Goal: Information Seeking & Learning: Learn about a topic

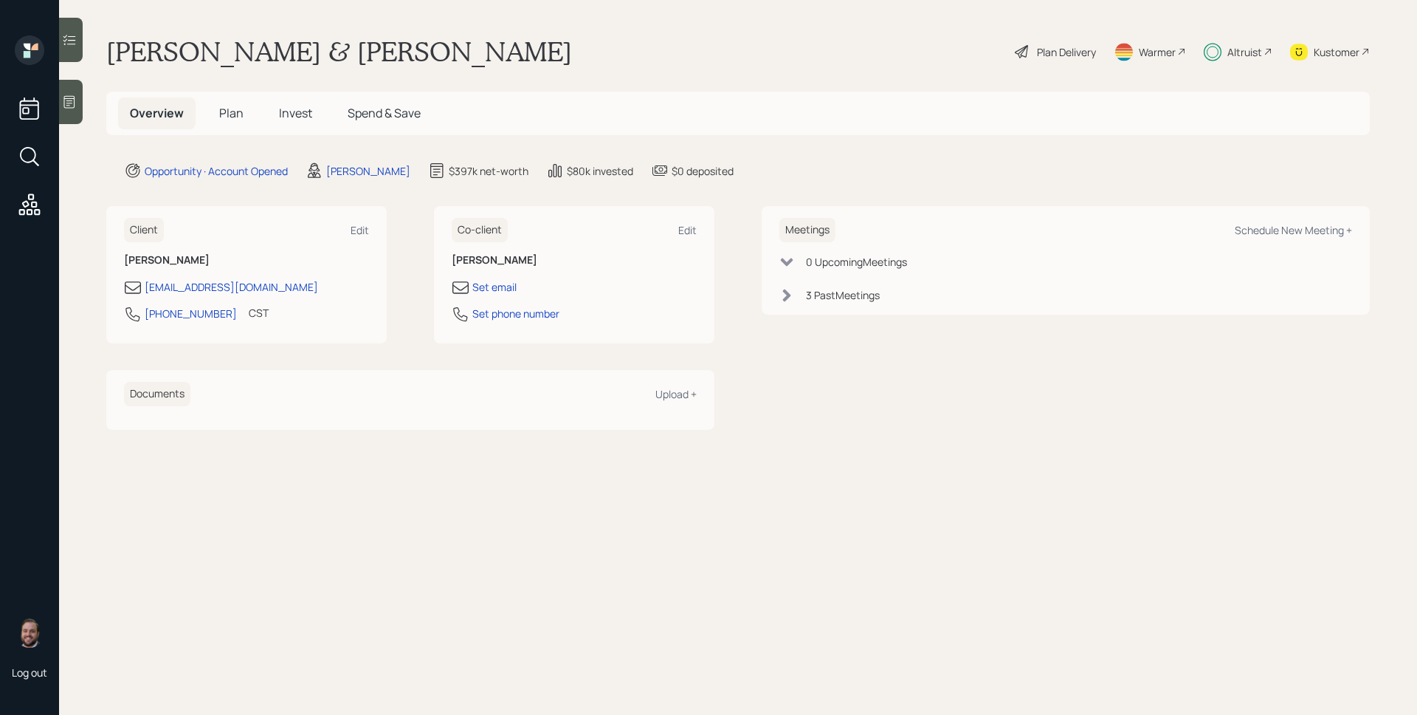
drag, startPoint x: 304, startPoint y: 118, endPoint x: 312, endPoint y: 112, distance: 9.5
click at [304, 117] on span "Invest" at bounding box center [295, 113] width 33 height 16
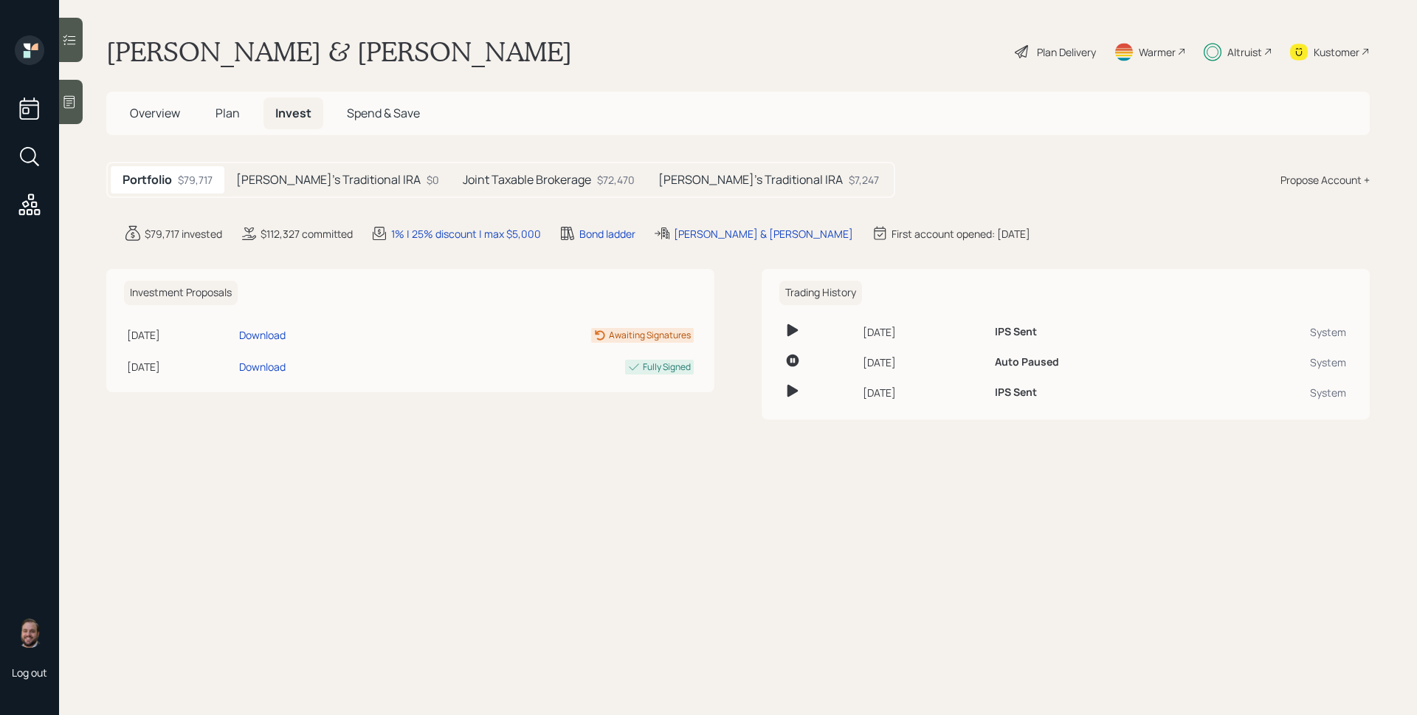
click at [277, 179] on h5 "Patrick's Traditional IRA" at bounding box center [328, 180] width 185 height 14
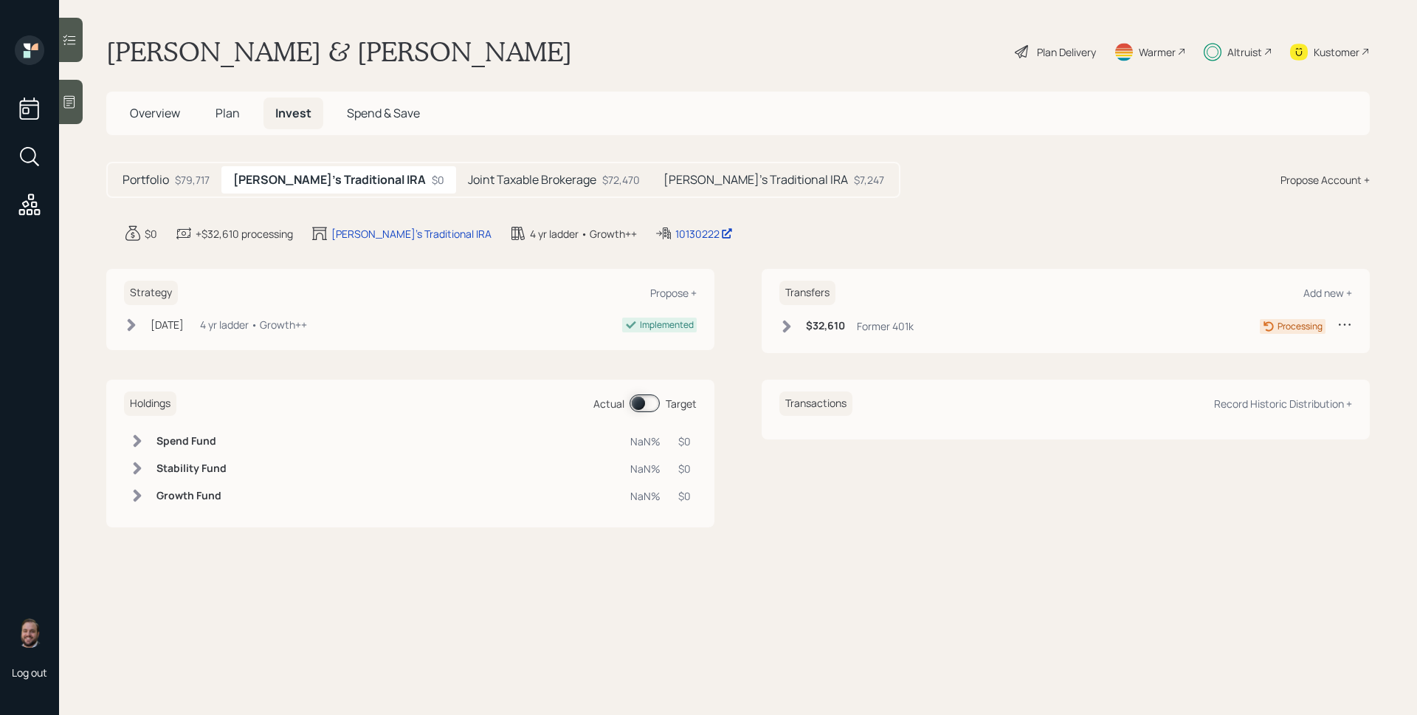
click at [861, 319] on div "Former 401k" at bounding box center [885, 326] width 57 height 16
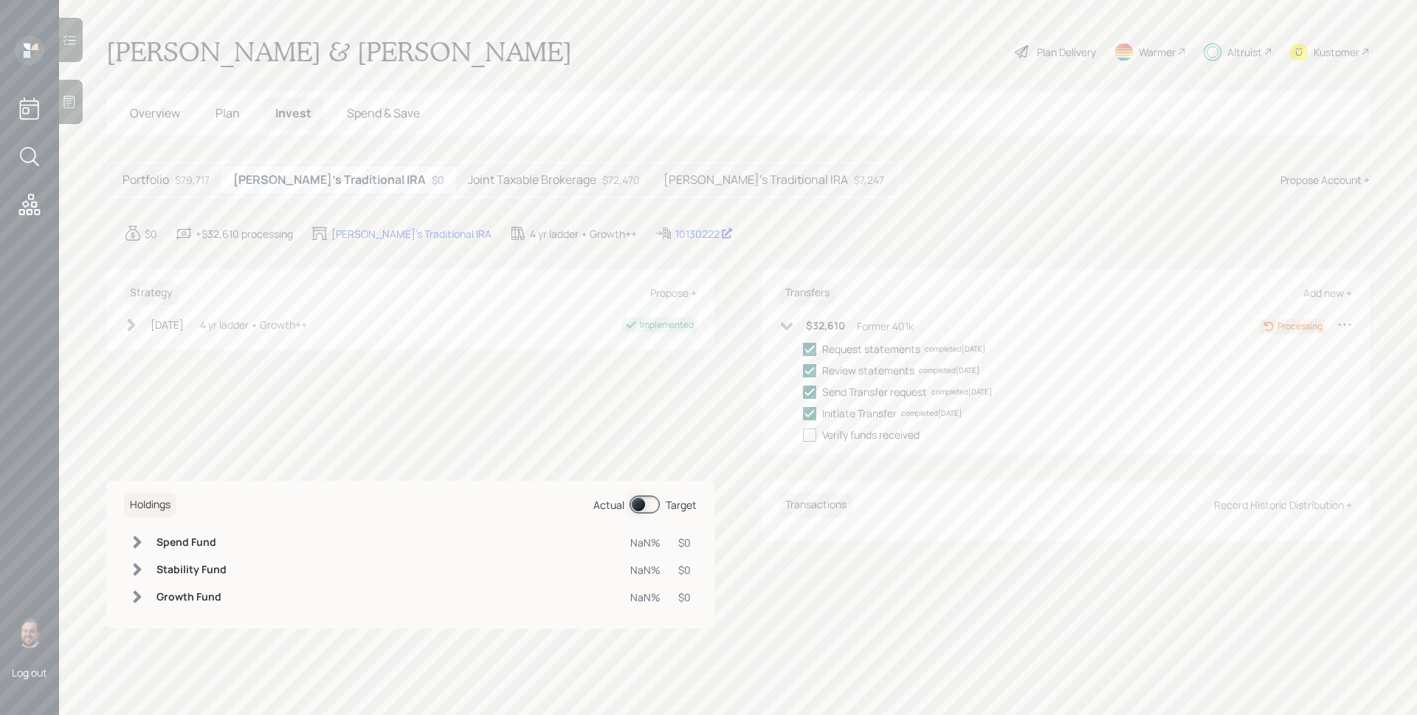
click at [490, 178] on h5 "Joint Taxable Brokerage" at bounding box center [532, 180] width 128 height 14
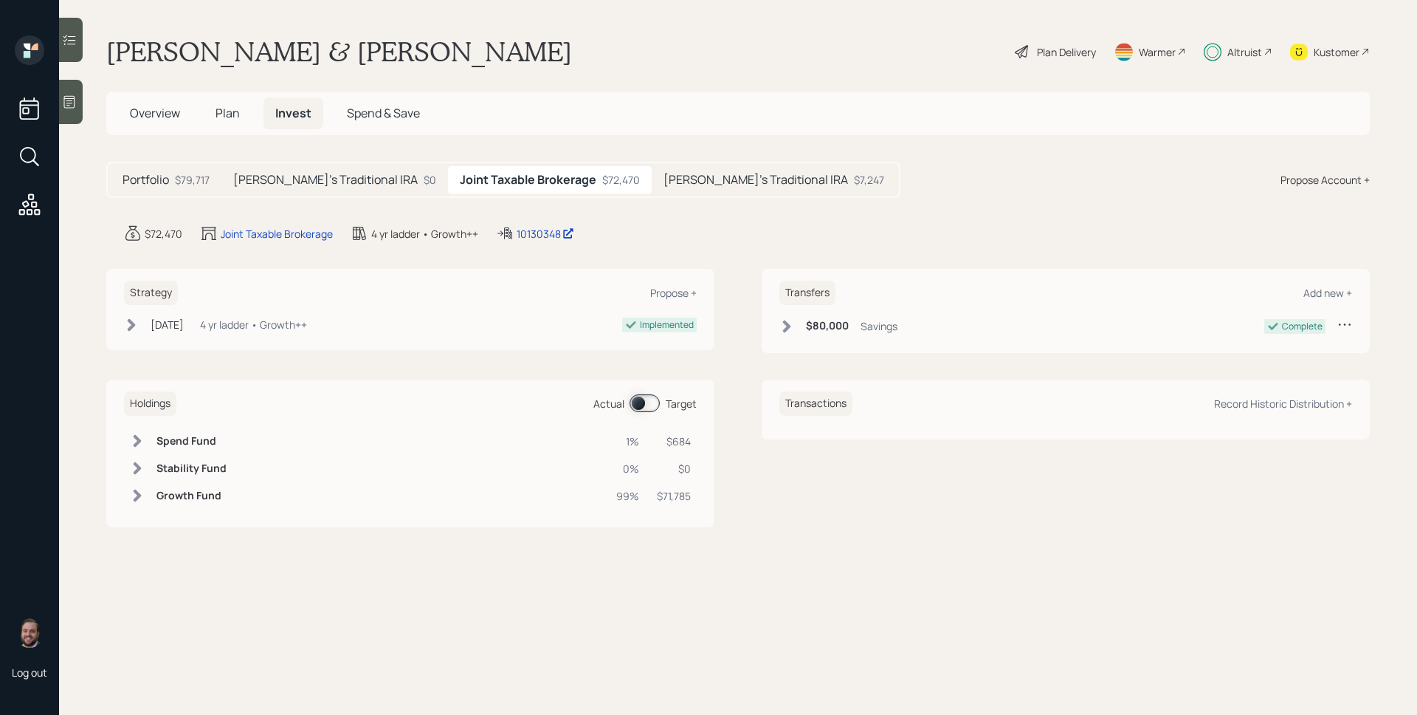
click at [662, 166] on div "Julie's Traditional IRA $7,247" at bounding box center [774, 179] width 244 height 27
click at [493, 158] on main "Patrick & Julie Borroum Plan Delivery Warmer Altruist Kustomer Overview Plan In…" at bounding box center [738, 357] width 1358 height 715
click at [281, 176] on h5 "Patrick's Traditional IRA" at bounding box center [325, 180] width 185 height 14
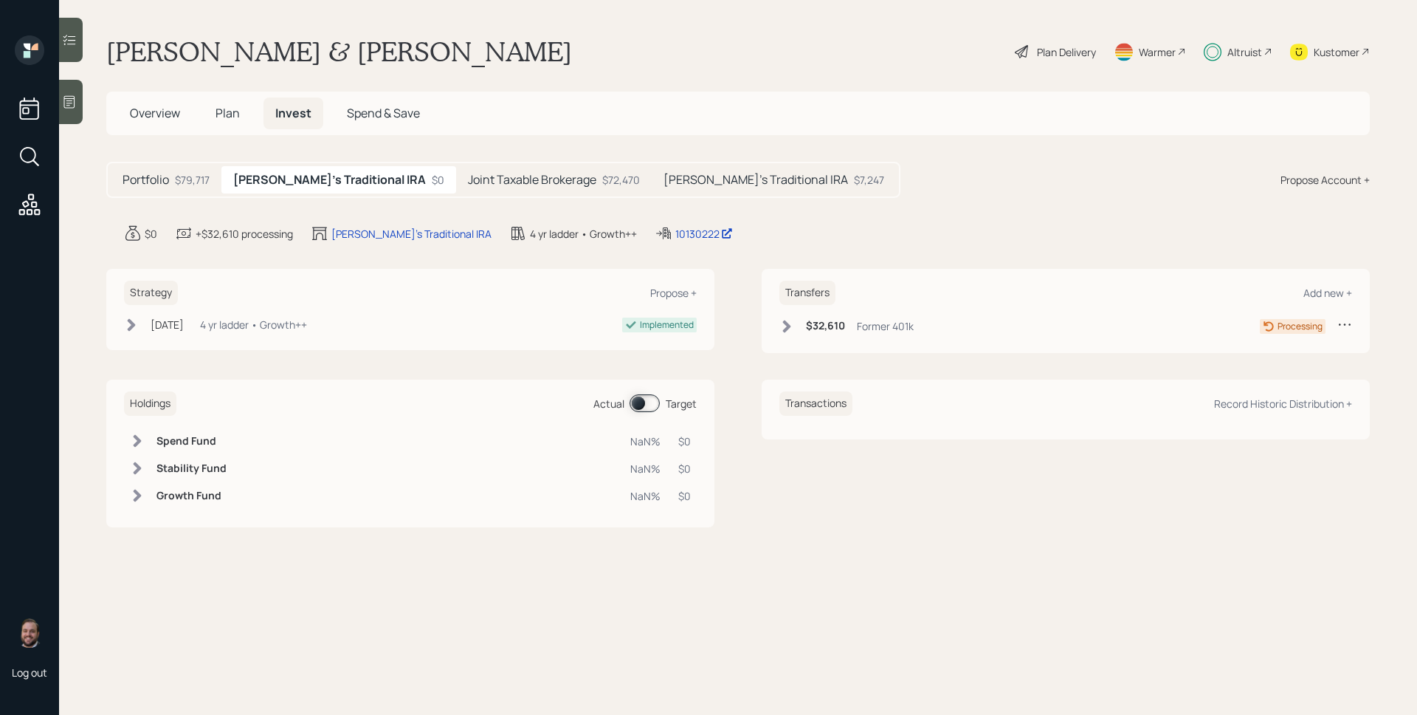
click at [190, 177] on div "$79,717" at bounding box center [192, 180] width 35 height 16
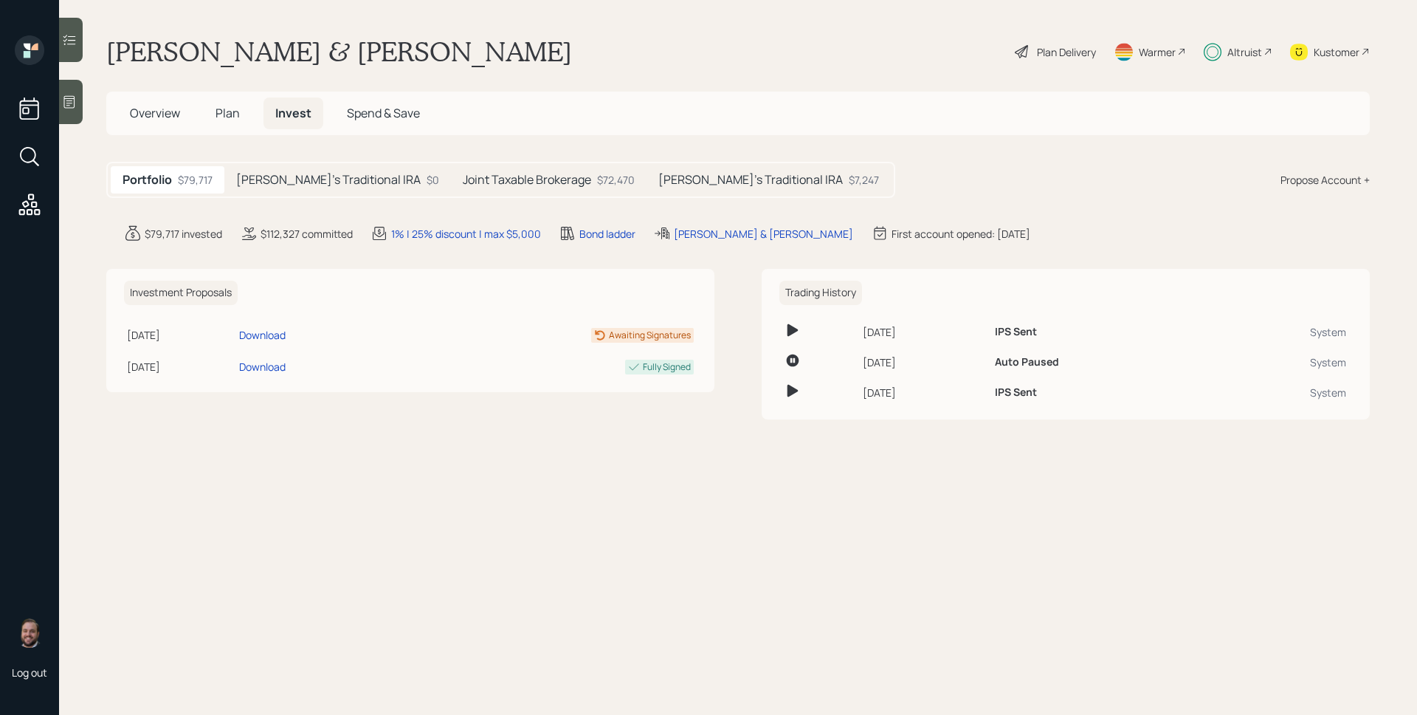
click at [221, 117] on span "Plan" at bounding box center [228, 113] width 24 height 16
